Goal: Information Seeking & Learning: Learn about a topic

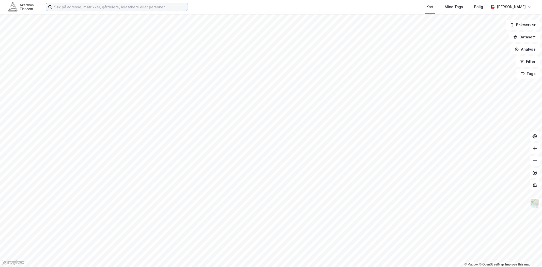
click at [100, 8] on input at bounding box center [120, 7] width 136 height 8
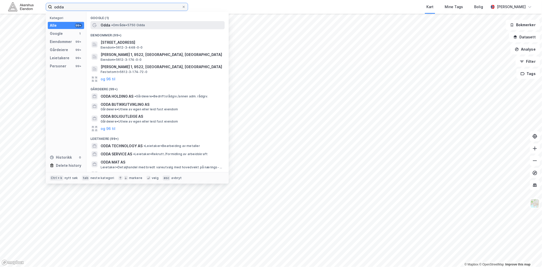
type input "odda"
click at [108, 27] on span "Odda" at bounding box center [106, 25] width 10 height 6
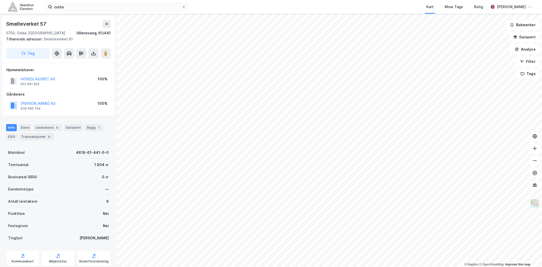
click at [534, 205] on img at bounding box center [535, 203] width 10 height 10
click at [0, 0] on button "[PERSON_NAME] AS" at bounding box center [0, 0] width 0 height 0
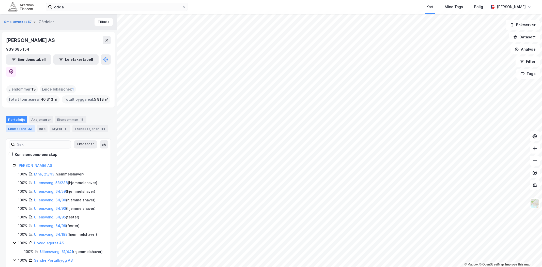
click at [24, 125] on div "Leietakere 22" at bounding box center [20, 128] width 29 height 7
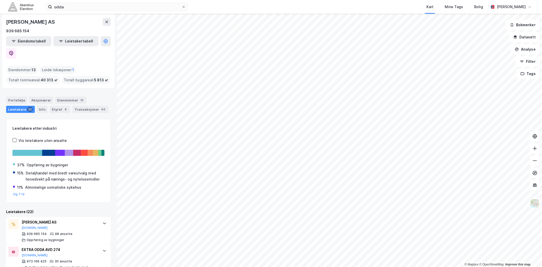
scroll to position [85, 0]
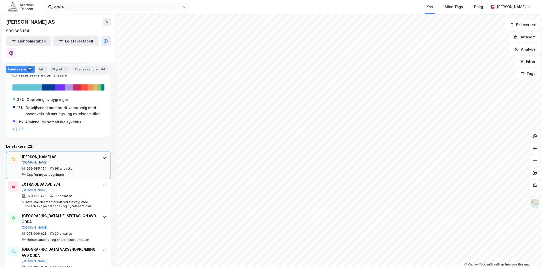
click at [27, 160] on button "[DOMAIN_NAME]" at bounding box center [35, 162] width 26 height 4
click at [86, 9] on input "odda" at bounding box center [116, 7] width 129 height 8
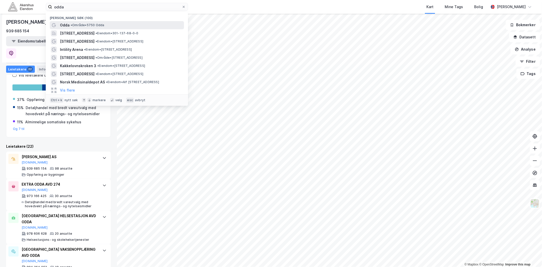
click at [72, 24] on span "•" at bounding box center [72, 25] width 2 height 4
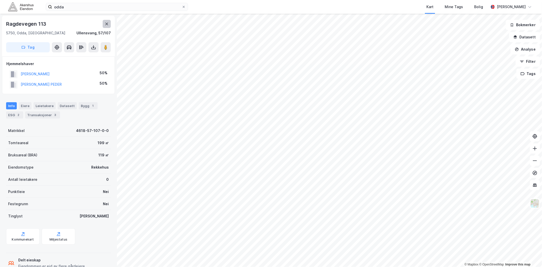
click at [108, 26] on button at bounding box center [107, 24] width 8 height 8
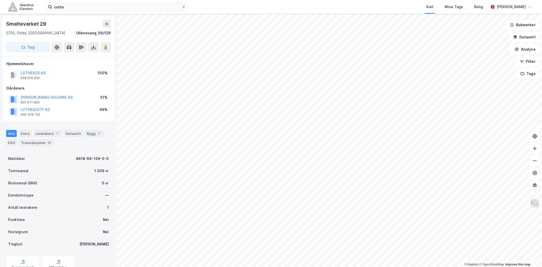
click at [31, 95] on div "[PERSON_NAME] HOLDING AS" at bounding box center [47, 97] width 52 height 6
click at [0, 0] on button "[PERSON_NAME] HOLDING AS" at bounding box center [0, 0] width 0 height 0
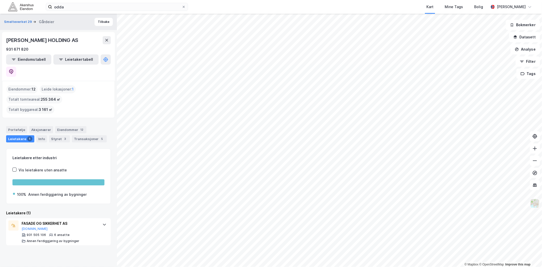
click at [533, 206] on img at bounding box center [535, 203] width 10 height 10
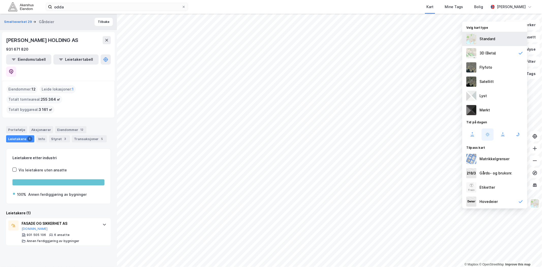
click at [479, 38] on div "Standard" at bounding box center [487, 39] width 16 height 6
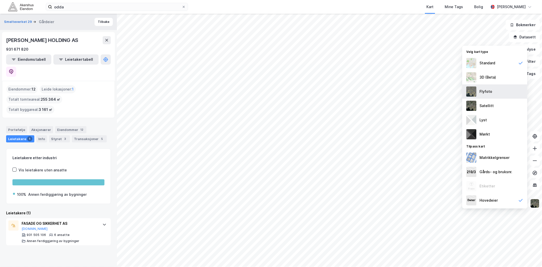
click at [486, 95] on div "Flyfoto" at bounding box center [494, 91] width 65 height 14
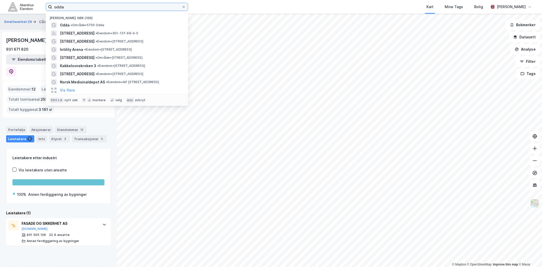
drag, startPoint x: 74, startPoint y: 6, endPoint x: 59, endPoint y: 6, distance: 14.5
click at [59, 6] on input "odda" at bounding box center [116, 7] width 129 height 8
click at [72, 6] on input "odda" at bounding box center [116, 7] width 129 height 8
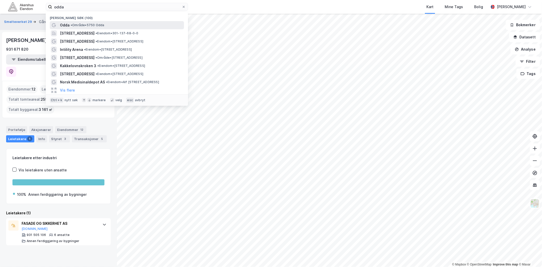
click at [83, 22] on div "Odda • Område • 5750 Odda" at bounding box center [117, 25] width 134 height 8
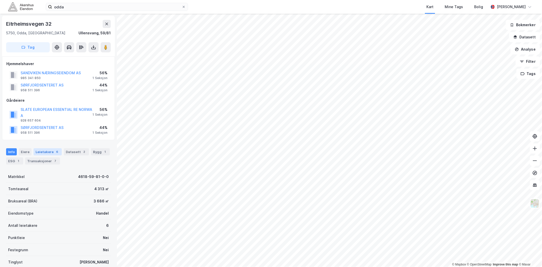
click at [42, 152] on div "Leietakere 6" at bounding box center [48, 151] width 28 height 7
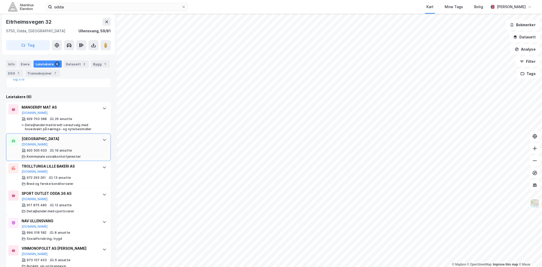
scroll to position [176, 0]
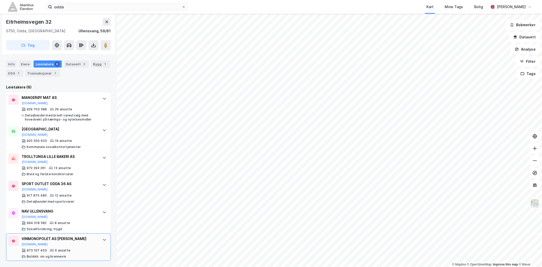
click at [80, 244] on div "VINMONOPOLET AS BUTIKK [PERSON_NAME][DOMAIN_NAME]" at bounding box center [60, 240] width 76 height 11
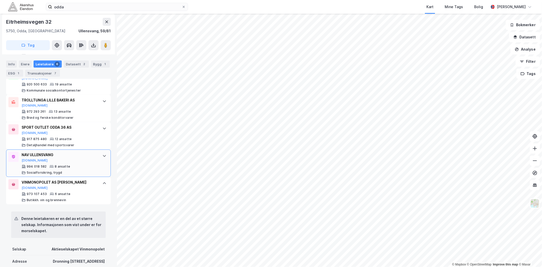
click at [70, 164] on div "994 018 582 8 ansatte Sosialforsikring, trygd" at bounding box center [60, 169] width 76 height 10
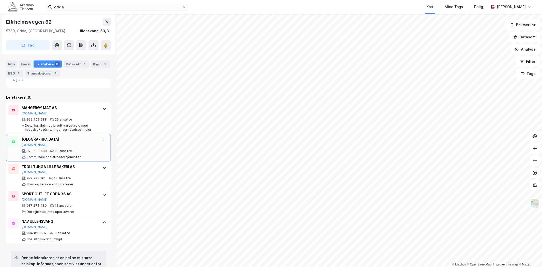
scroll to position [148, 0]
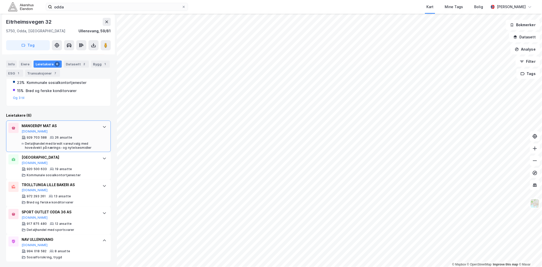
click at [103, 126] on icon at bounding box center [104, 127] width 3 height 2
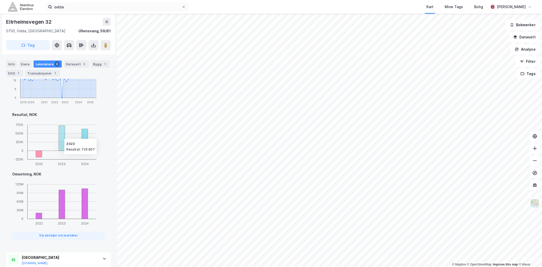
scroll to position [289, 0]
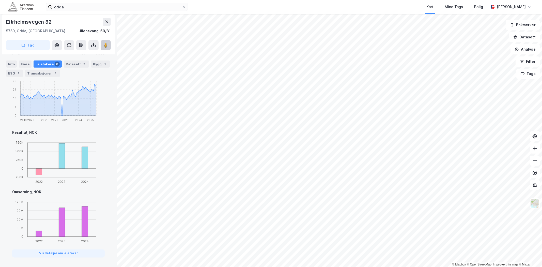
click at [106, 43] on image at bounding box center [105, 45] width 3 height 5
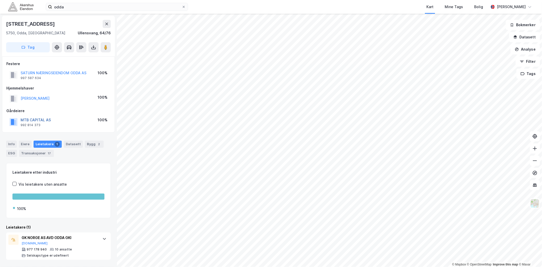
click at [0, 0] on button "MTB CAPITAL AS" at bounding box center [0, 0] width 0 height 0
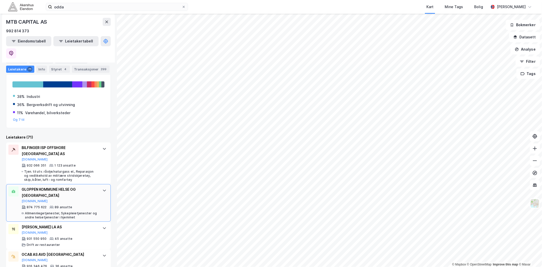
scroll to position [113, 0]
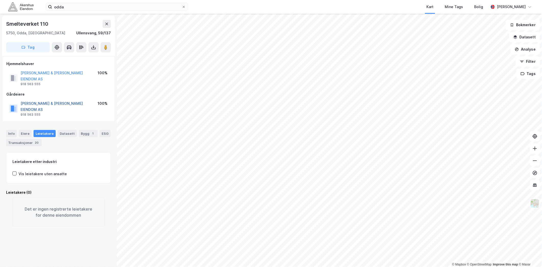
click at [0, 0] on button "[PERSON_NAME] & [PERSON_NAME] EIENDOM AS" at bounding box center [0, 0] width 0 height 0
